Goal: Information Seeking & Learning: Check status

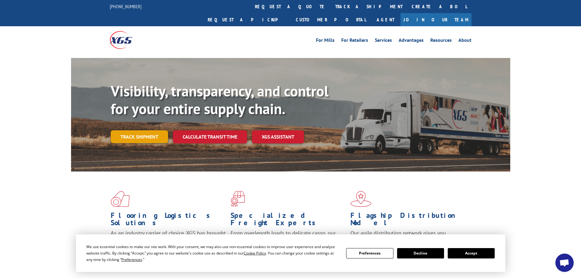
click at [133, 130] on link "Track shipment" at bounding box center [139, 136] width 57 height 13
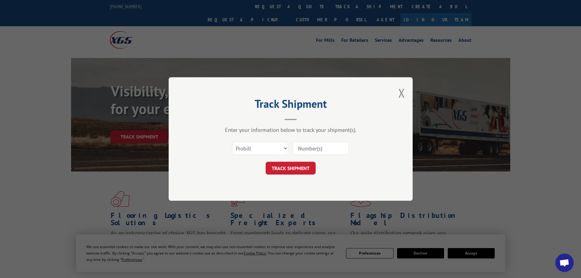
click at [309, 148] on input at bounding box center [321, 148] width 56 height 13
paste input "17001811"
type input "17001811"
click at [291, 167] on button "TRACK SHIPMENT" at bounding box center [290, 168] width 50 height 13
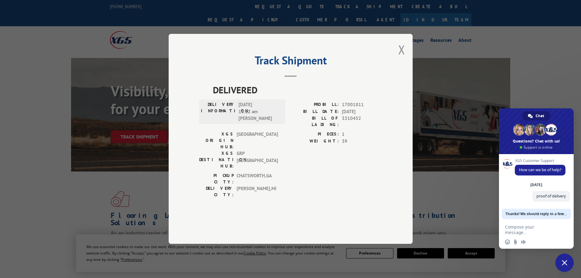
type textarea "im trying to see if this order was delivered with a signature. the cx is statin…"
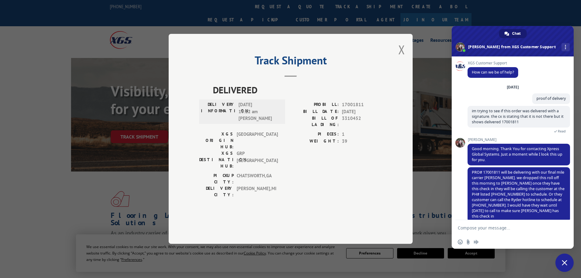
click at [490, 227] on textarea "Compose your message..." at bounding box center [505, 227] width 96 height 5
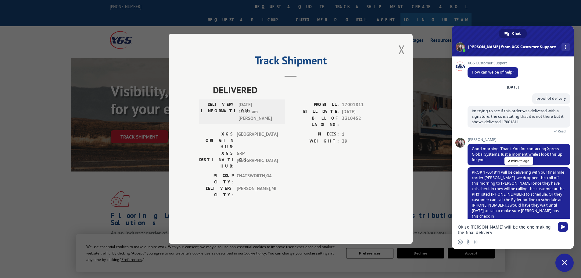
type textarea "Ok so [PERSON_NAME] will be the one making the final delivery."
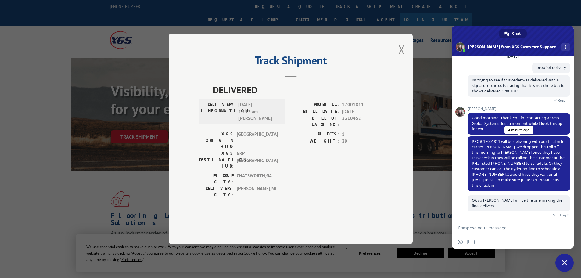
scroll to position [24, 0]
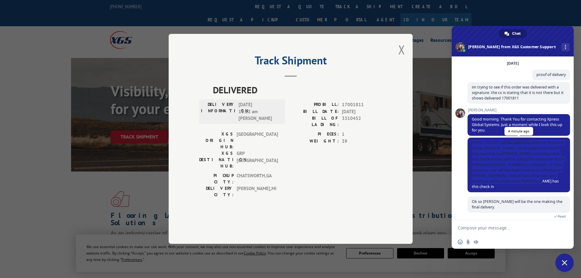
drag, startPoint x: 471, startPoint y: 142, endPoint x: 562, endPoint y: 181, distance: 99.4
click at [562, 181] on span "PRO# 17001811 will be delivering with our final mile carrier [PERSON_NAME]. we …" at bounding box center [518, 164] width 102 height 55
copy span "PRO# 17001811 will be delivering with our final mile carrier [PERSON_NAME]. we …"
click at [510, 164] on span "PRO# 17001811 will be delivering with our final mile carrier [PERSON_NAME]. we …" at bounding box center [517, 164] width 93 height 49
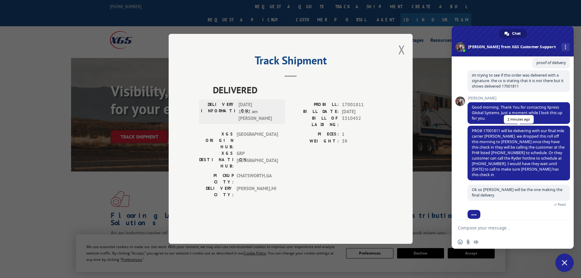
scroll to position [56, 0]
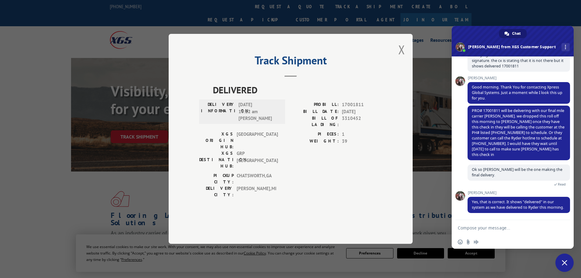
click at [496, 228] on textarea "Compose your message..." at bounding box center [505, 227] width 96 height 5
type textarea "alright perfect"
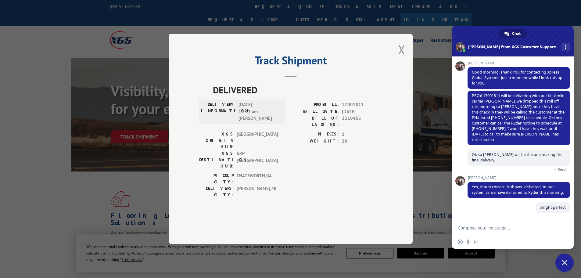
scroll to position [71, 0]
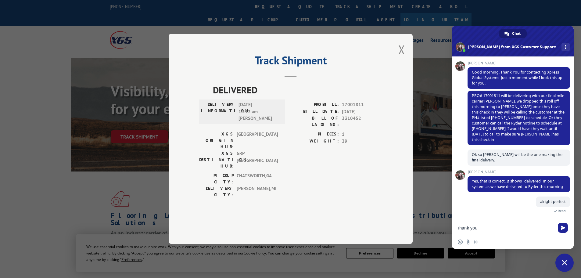
type textarea "thank you"
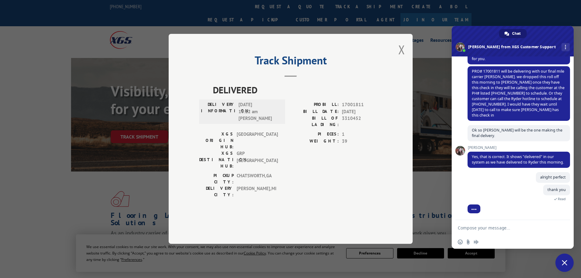
scroll to position [110, 0]
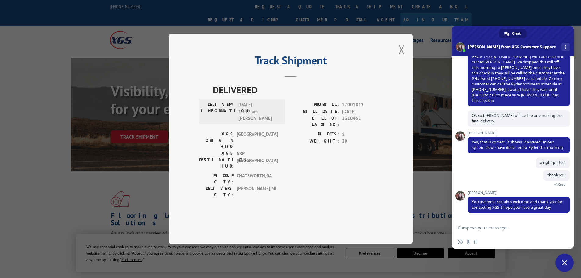
click at [498, 227] on textarea "Compose your message..." at bounding box center [505, 227] width 96 height 5
type textarea "you too"
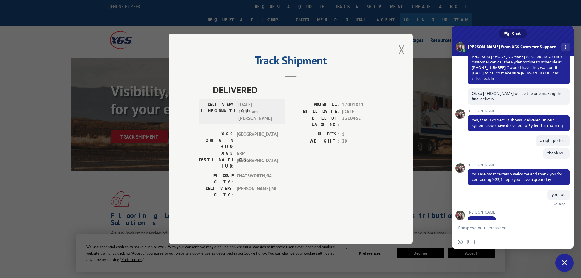
scroll to position [146, 0]
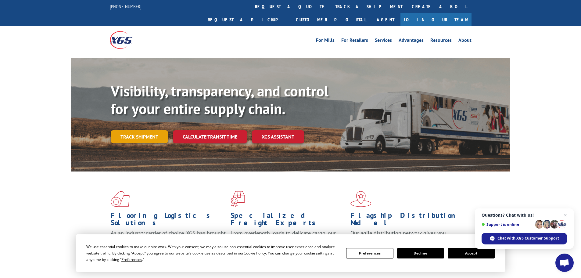
click at [147, 130] on link "Track shipment" at bounding box center [139, 136] width 57 height 13
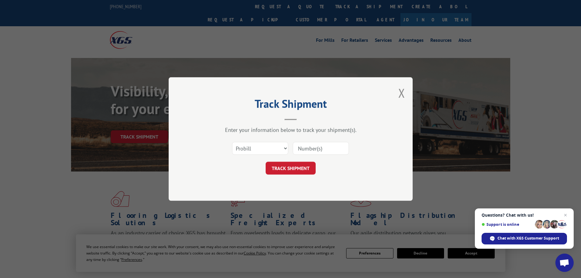
click at [326, 148] on input at bounding box center [321, 148] width 56 height 13
paste input "17001811"
type input "17001811"
click at [286, 165] on button "TRACK SHIPMENT" at bounding box center [290, 168] width 50 height 13
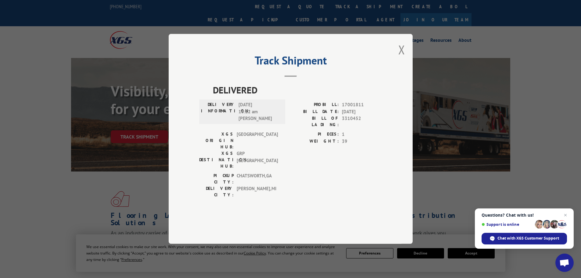
click at [563, 261] on span "Open chat" at bounding box center [564, 263] width 10 height 9
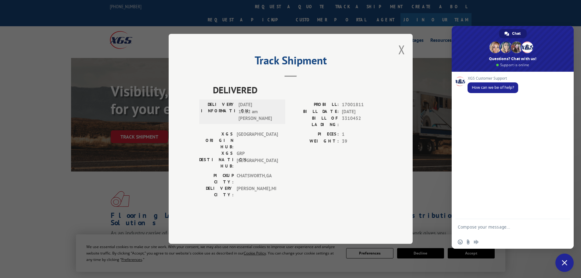
click at [480, 228] on textarea "Compose your message..." at bounding box center [505, 229] width 96 height 11
type textarea "t"
type textarea "proof of delivery"
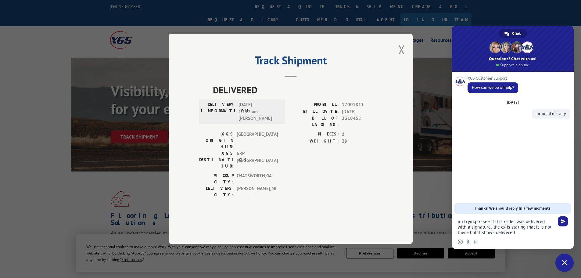
paste textarea "17001811"
type textarea "im trying to see if this order was delivered with a signature. the cx is statin…"
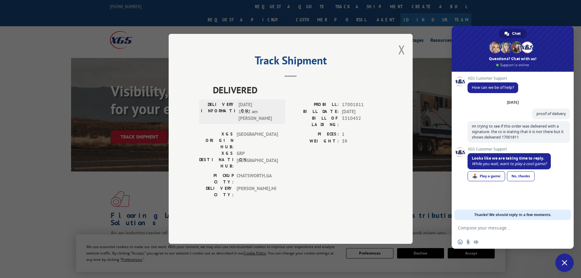
click at [487, 174] on div "🕹️ Play a game" at bounding box center [485, 176] width 37 height 10
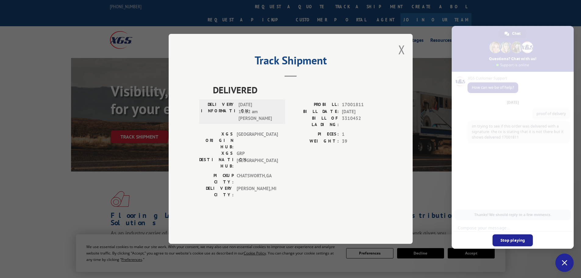
click at [520, 241] on span "Stop playing" at bounding box center [512, 240] width 41 height 12
